Goal: Information Seeking & Learning: Check status

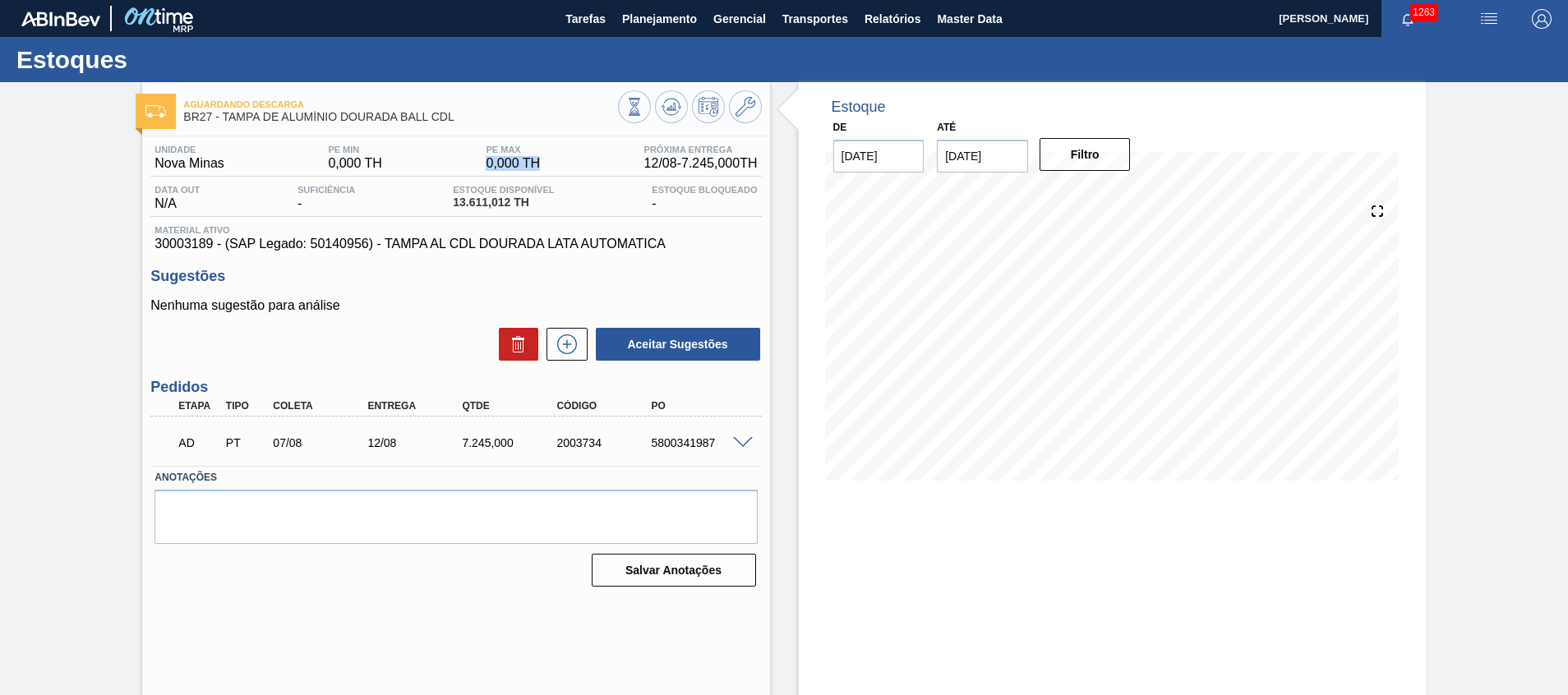
drag, startPoint x: 468, startPoint y: 163, endPoint x: 553, endPoint y: 162, distance: 85.0
click at [553, 162] on div "Unidade Nova Minas PE MIN 0,000 TH PE MAX 0,000 TH Próxima Entrega 12/08 - 7.24…" at bounding box center [455, 160] width 610 height 32
drag, startPoint x: 448, startPoint y: 198, endPoint x: 513, endPoint y: 197, distance: 65.0
click at [507, 203] on div "Estoque Disponível 13.611,012 TH" at bounding box center [503, 198] width 109 height 27
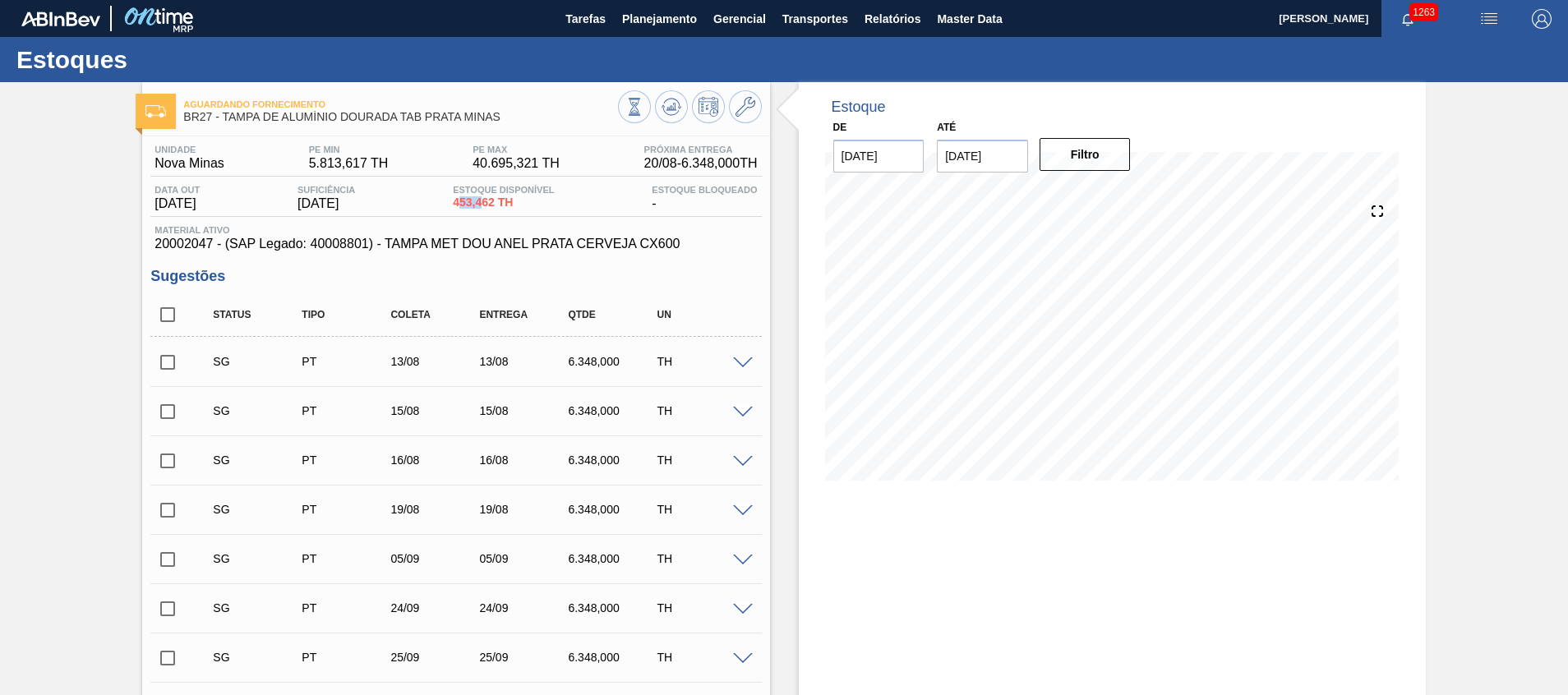
drag, startPoint x: 467, startPoint y: 205, endPoint x: 474, endPoint y: 190, distance: 16.6
click at [493, 198] on span "453,462 TH" at bounding box center [503, 202] width 101 height 12
drag, startPoint x: 327, startPoint y: 167, endPoint x: 385, endPoint y: 179, distance: 59.2
click at [385, 179] on div "Unidade Nova Minas PE MIN 5.813,617 TH PE MAX 40.695,321 TH Próxima Entrega 20/…" at bounding box center [455, 197] width 610 height 107
click at [947, 484] on div "15/08 Projeção de Estoque 5,530.958 Nec.SAP 0 Política Objetiva 23,254.469 Tran…" at bounding box center [1111, 341] width 574 height 329
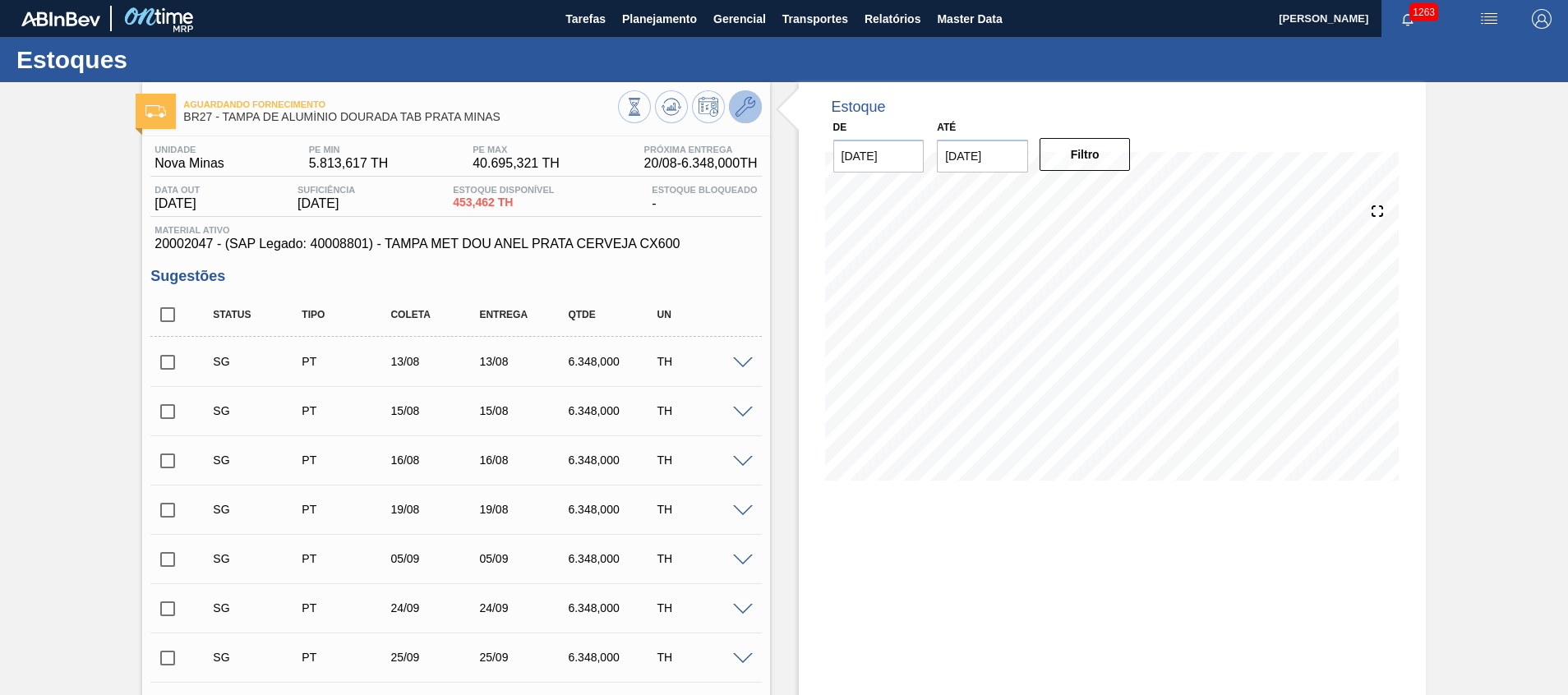
click at [736, 106] on icon at bounding box center [745, 106] width 20 height 20
drag, startPoint x: 559, startPoint y: 368, endPoint x: 660, endPoint y: 358, distance: 101.5
click at [660, 358] on div "SG PT 13/08 13/08 6.348,000 TH" at bounding box center [468, 362] width 532 height 33
click at [737, 368] on div "SG PT 13/08 13/08 6.348,000 TH" at bounding box center [455, 361] width 610 height 41
click at [737, 364] on span at bounding box center [742, 364] width 20 height 12
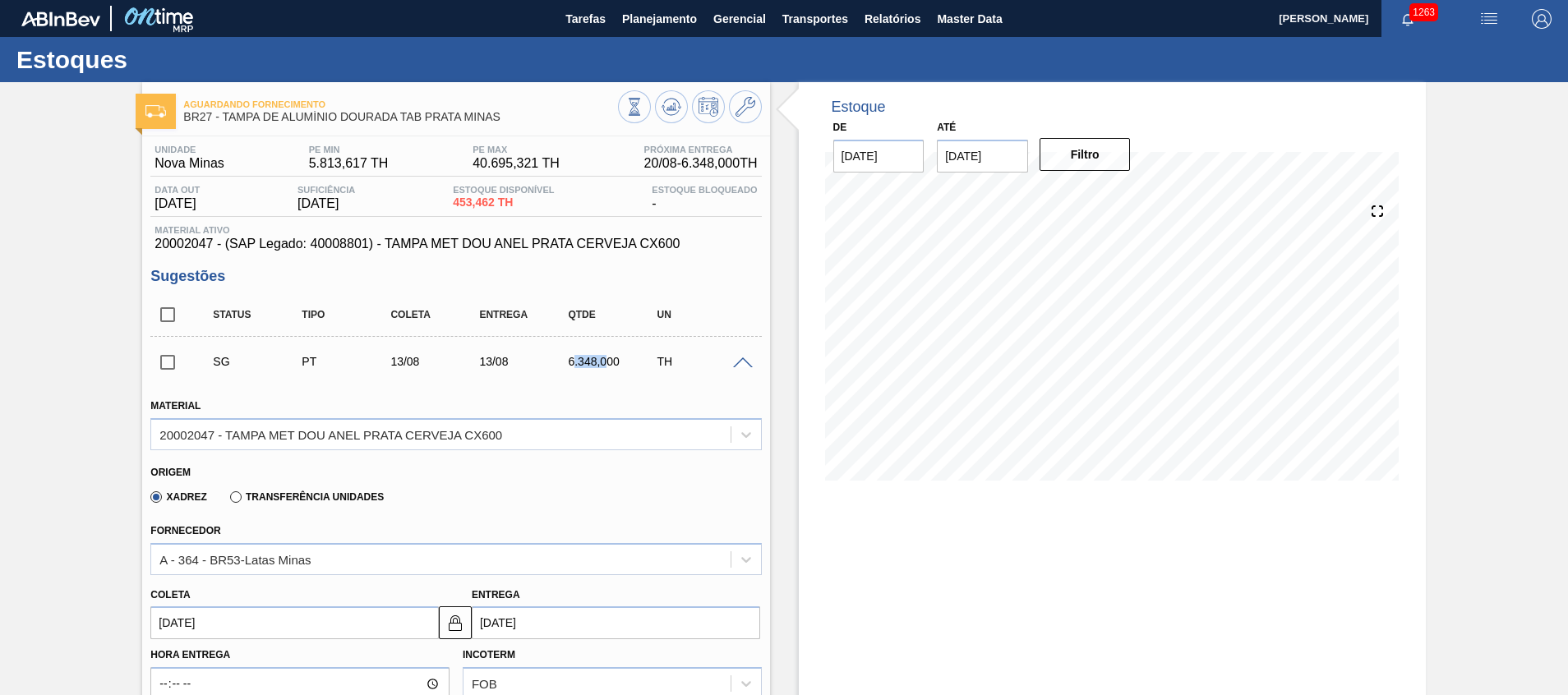
drag, startPoint x: 574, startPoint y: 366, endPoint x: 617, endPoint y: 376, distance: 44.1
click at [617, 376] on div "SG PT 13/08 13/08 6.348,000 TH" at bounding box center [468, 362] width 532 height 33
click at [739, 372] on div "SG PT 13/08 13/08 6.348,000 TH" at bounding box center [455, 361] width 610 height 41
click at [737, 364] on span at bounding box center [742, 364] width 20 height 12
